Goal: Information Seeking & Learning: Learn about a topic

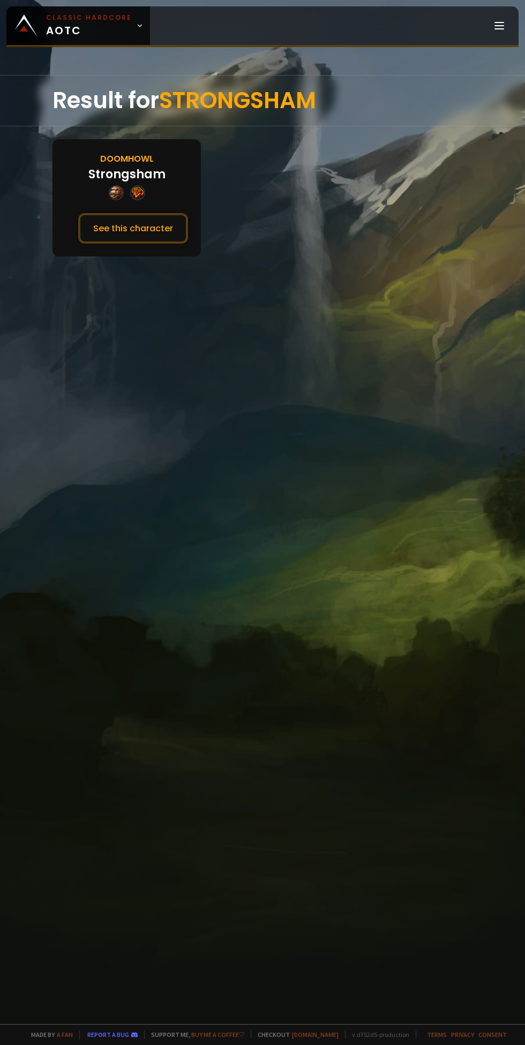
click at [100, 217] on button "See this character" at bounding box center [133, 228] width 110 height 31
